Goal: Check status: Check status

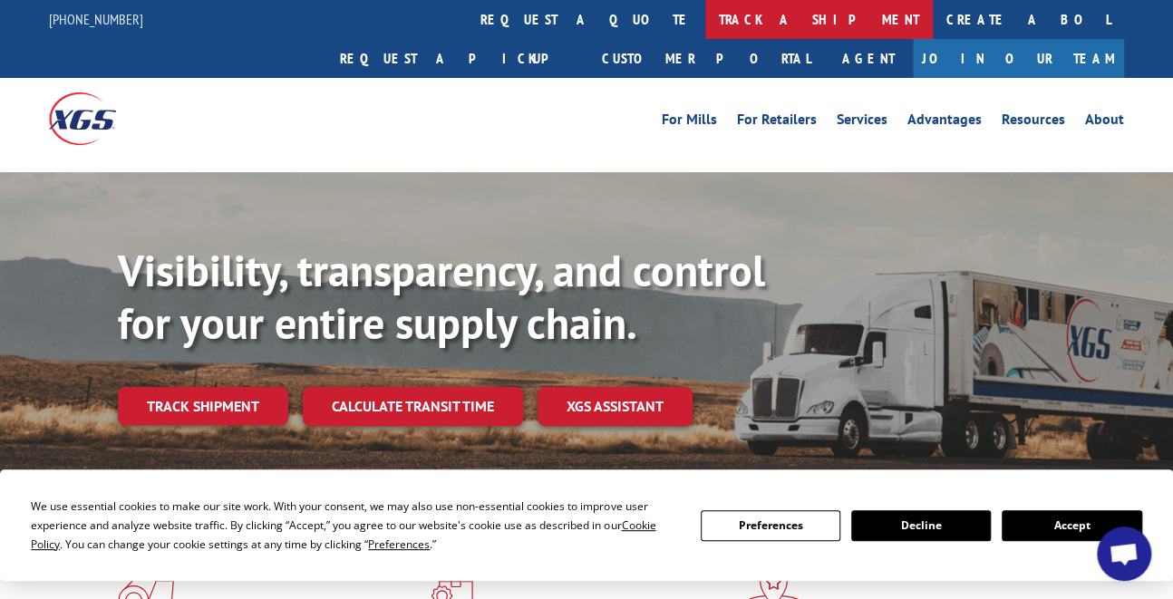
click at [705, 12] on link "track a shipment" at bounding box center [819, 19] width 228 height 39
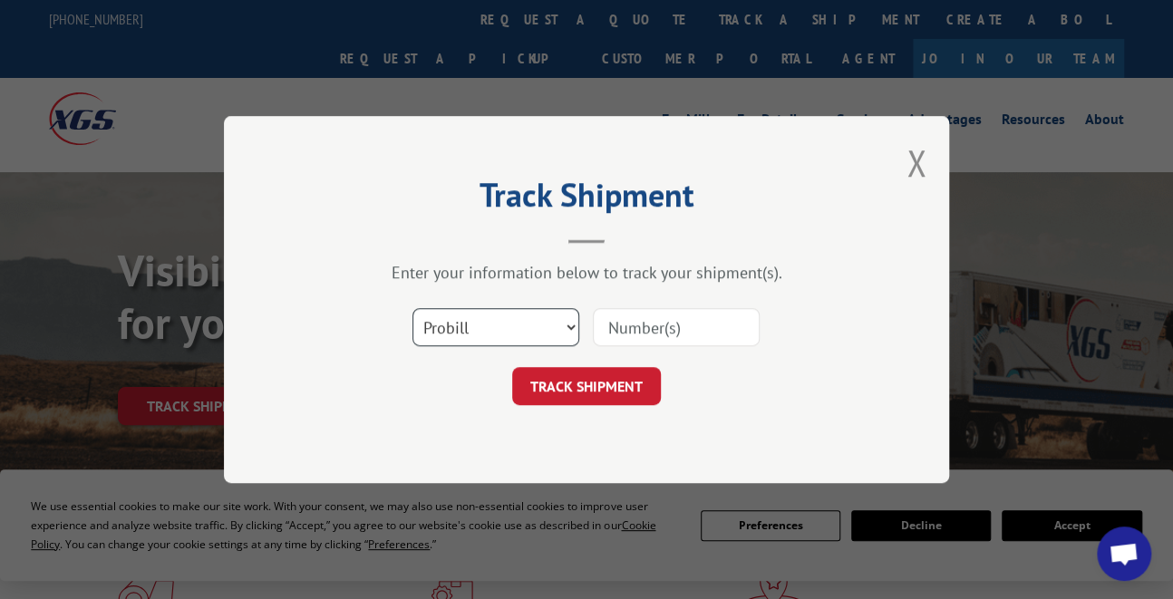
drag, startPoint x: 493, startPoint y: 324, endPoint x: 502, endPoint y: 342, distance: 19.5
click at [493, 324] on select "Select category... Probill BOL PO" at bounding box center [495, 327] width 167 height 38
select select "bol"
click at [412, 308] on select "Select category... Probill BOL PO" at bounding box center [495, 327] width 167 height 38
click at [655, 335] on input at bounding box center [676, 327] width 167 height 38
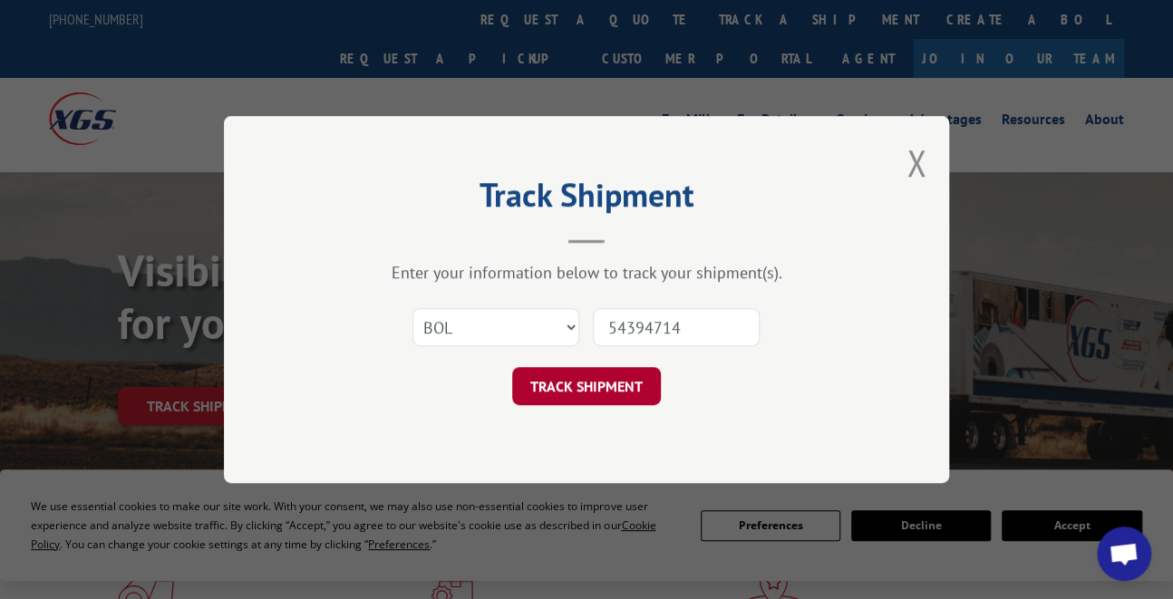
type input "54394714"
click at [621, 398] on button "TRACK SHIPMENT" at bounding box center [586, 386] width 149 height 38
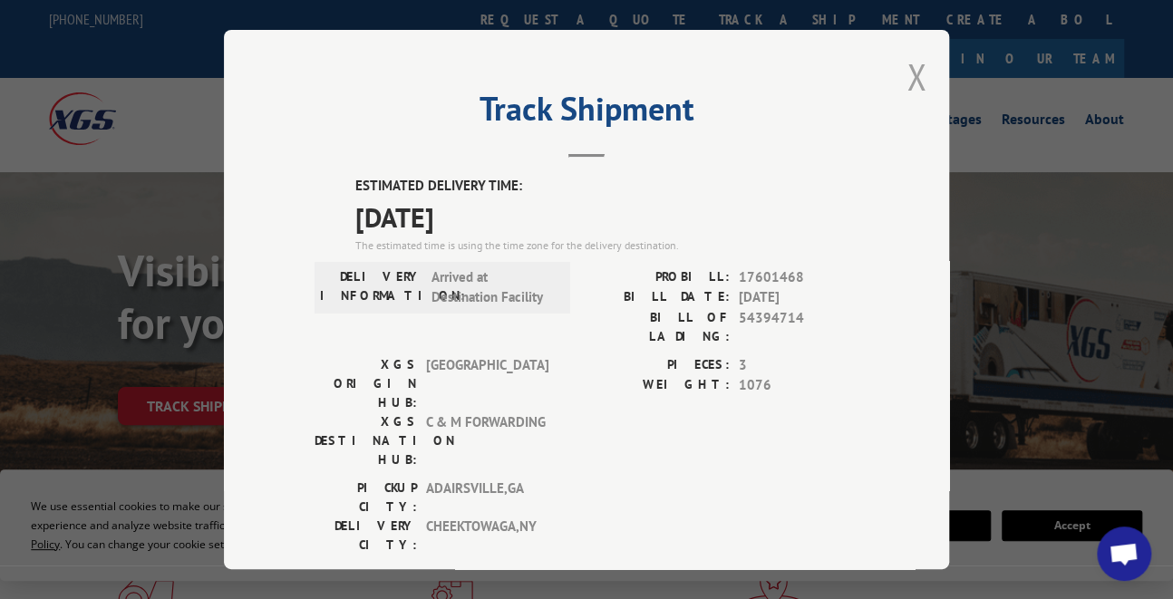
click at [913, 73] on button "Close modal" at bounding box center [916, 77] width 20 height 48
